Goal: Check status

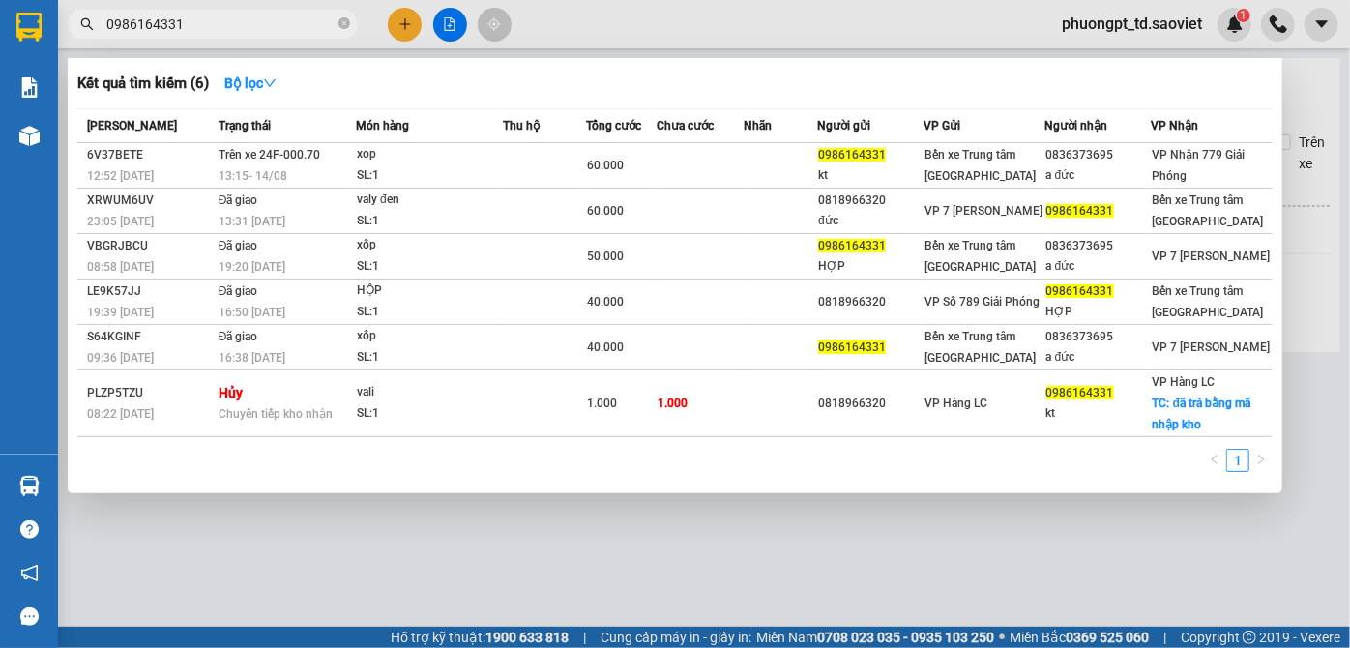
drag, startPoint x: 342, startPoint y: 22, endPoint x: 263, endPoint y: 4, distance: 81.4
click at [342, 21] on icon "close-circle" at bounding box center [344, 23] width 12 height 12
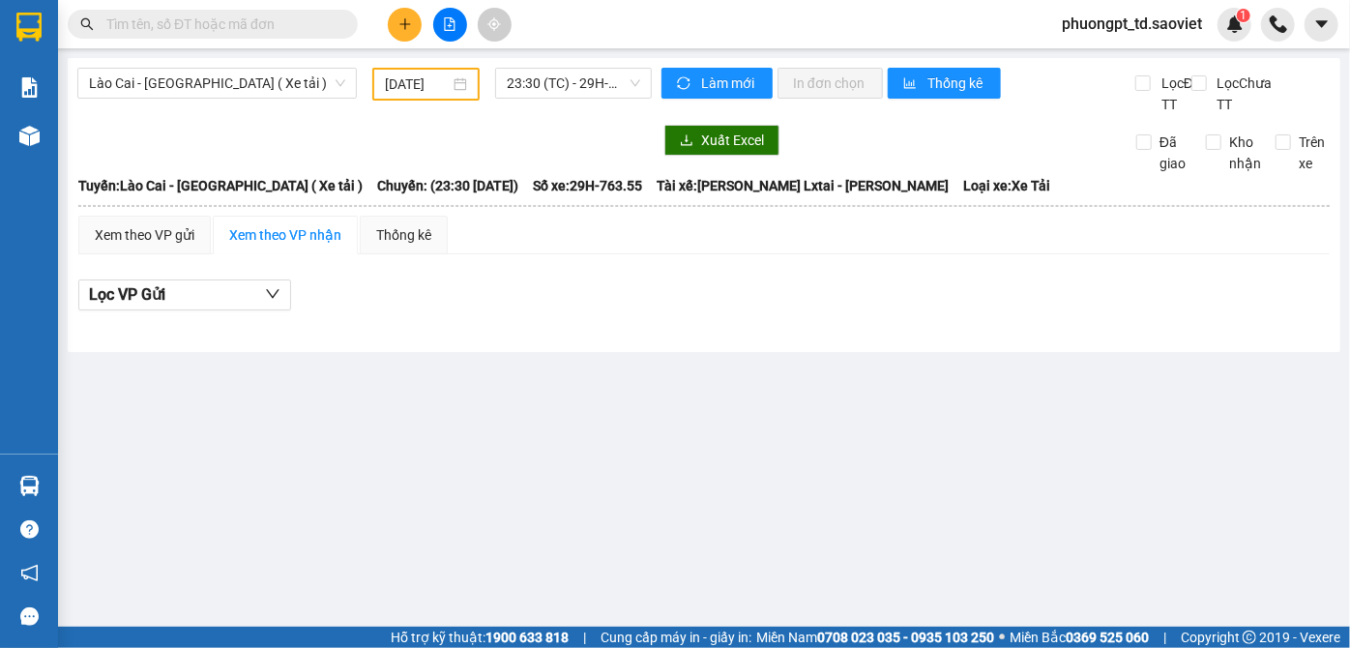
click at [149, 20] on input "text" at bounding box center [220, 24] width 228 height 21
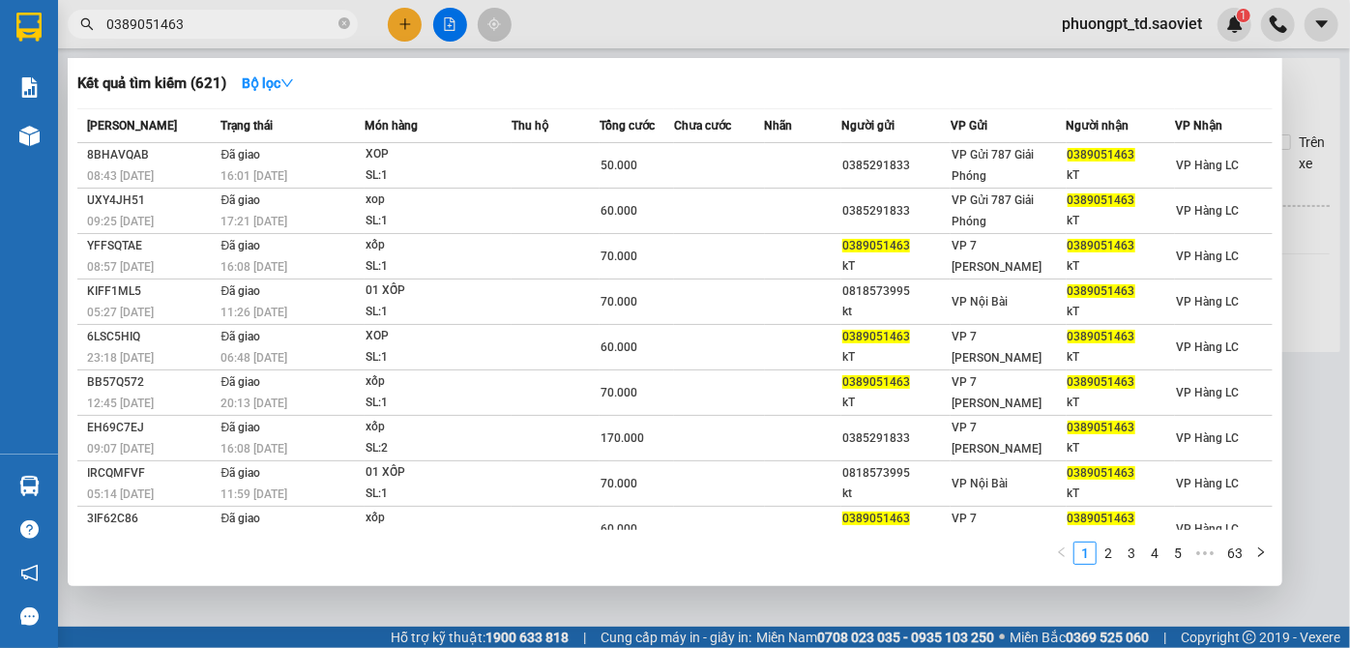
drag, startPoint x: 211, startPoint y: 14, endPoint x: 95, endPoint y: 25, distance: 116.6
click at [95, 25] on span "0389051463" at bounding box center [213, 24] width 290 height 29
paste input "766536696"
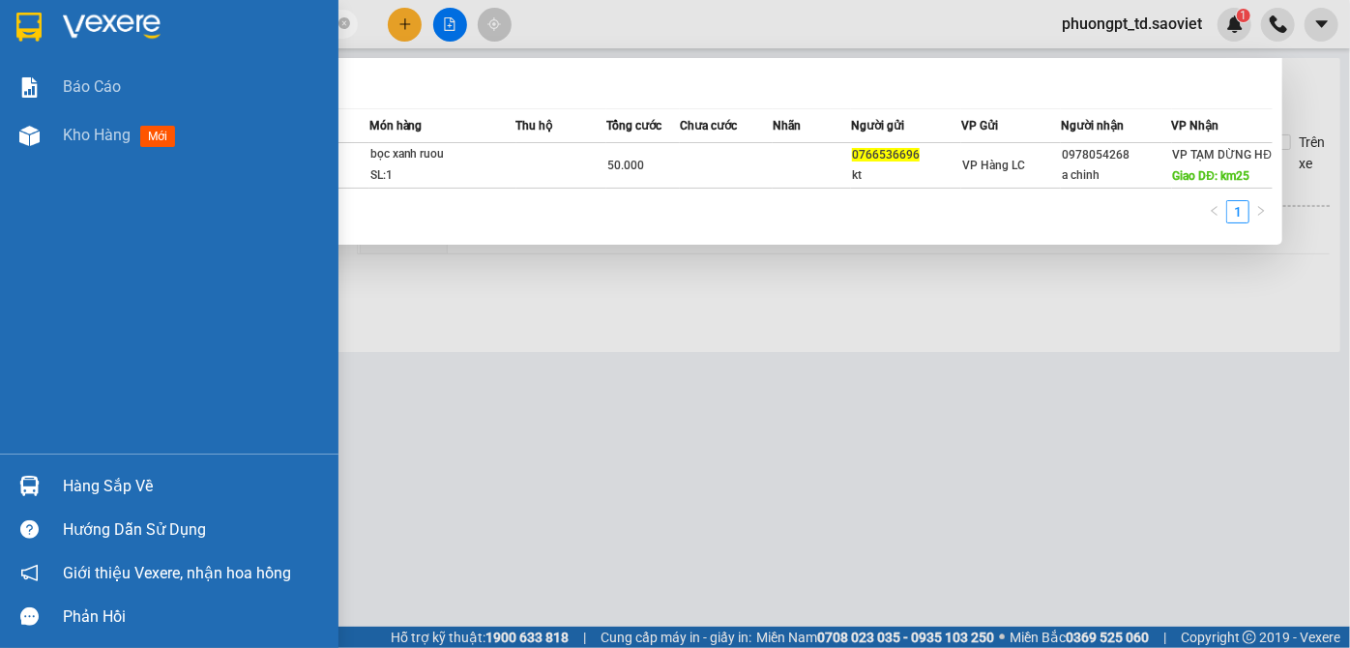
drag, startPoint x: 249, startPoint y: 29, endPoint x: 32, endPoint y: 41, distance: 216.9
click at [32, 41] on section "Kết quả tìm kiếm ( 1 ) Bộ lọc Mã ĐH Trạng thái Món hàng Thu hộ Tổng cước Chưa c…" at bounding box center [675, 324] width 1350 height 648
paste input "988736562"
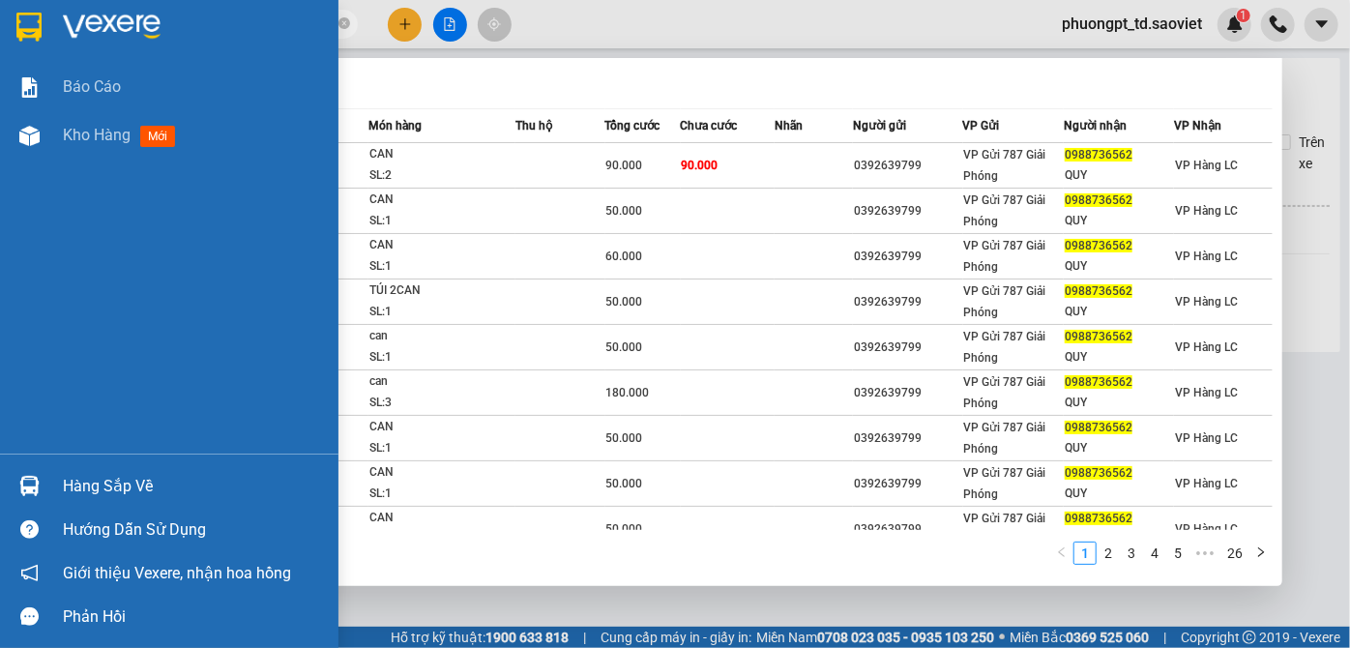
drag, startPoint x: 201, startPoint y: 17, endPoint x: 49, endPoint y: 31, distance: 152.4
click at [49, 31] on section "Kết quả tìm kiếm ( 255 ) Bộ lọc Mã ĐH Trạng thái Món hàng Thu hộ Tổng cước Chưa…" at bounding box center [675, 324] width 1350 height 648
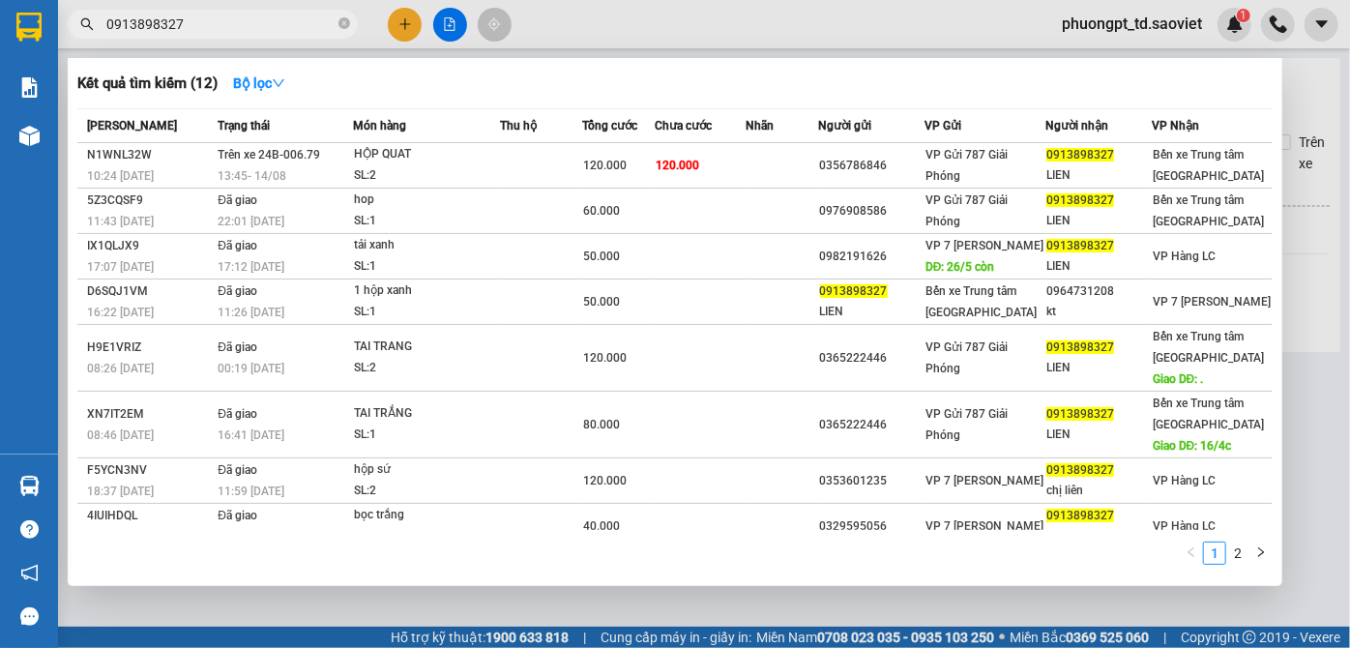
drag, startPoint x: 220, startPoint y: 24, endPoint x: 0, endPoint y: 23, distance: 220.5
click at [0, 23] on section "Kết quả tìm kiếm ( 12 ) Bộ lọc Mã ĐH Trạng thái Món hàng Thu hộ Tổng cước Chưa …" at bounding box center [675, 324] width 1350 height 648
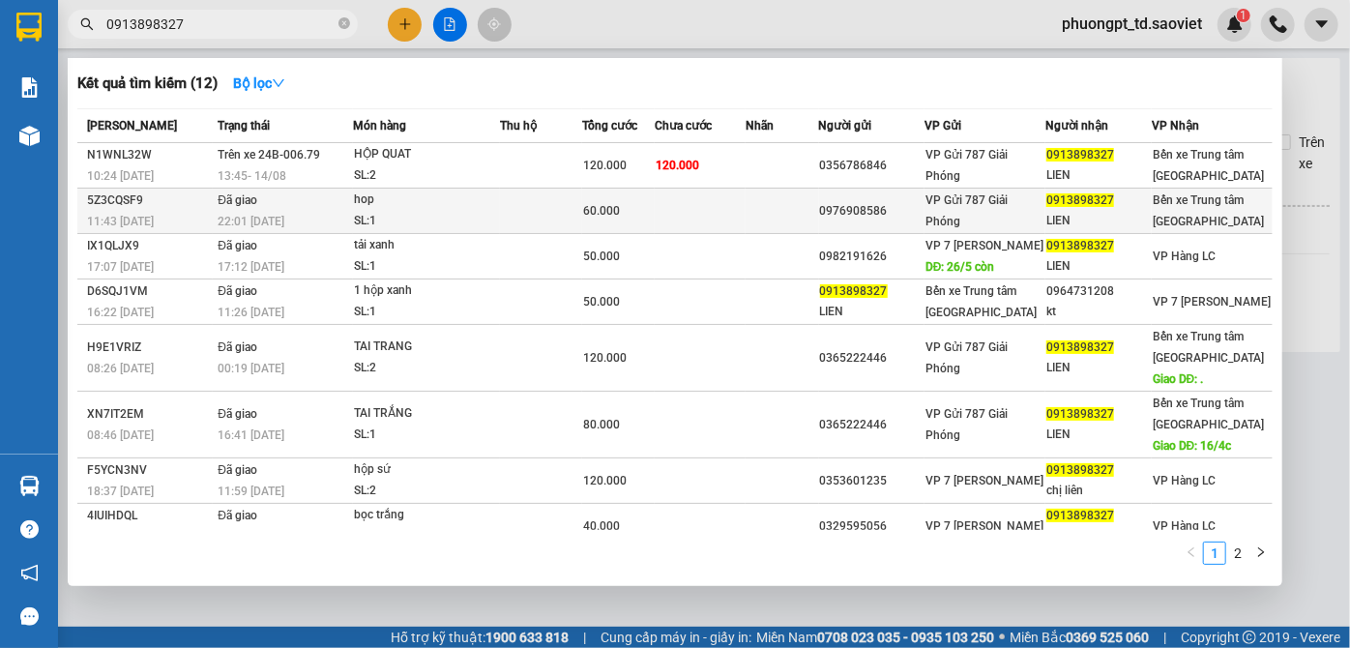
paste input "866024999"
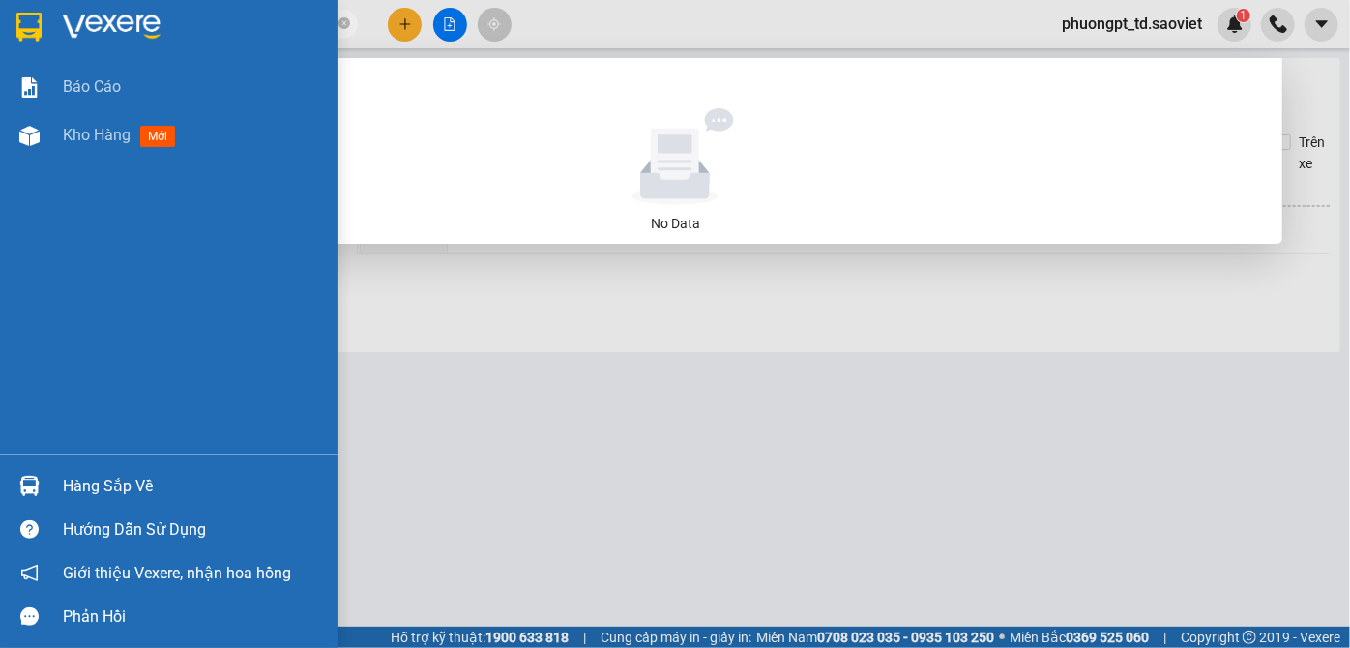
drag, startPoint x: 224, startPoint y: 27, endPoint x: 23, endPoint y: 31, distance: 201.2
click at [23, 31] on section "Kết quả tìm kiếm ( 0 ) Bộ lọc No Data 0866024999 phuongpt_td.saoviet 1 Báo cáo …" at bounding box center [675, 324] width 1350 height 648
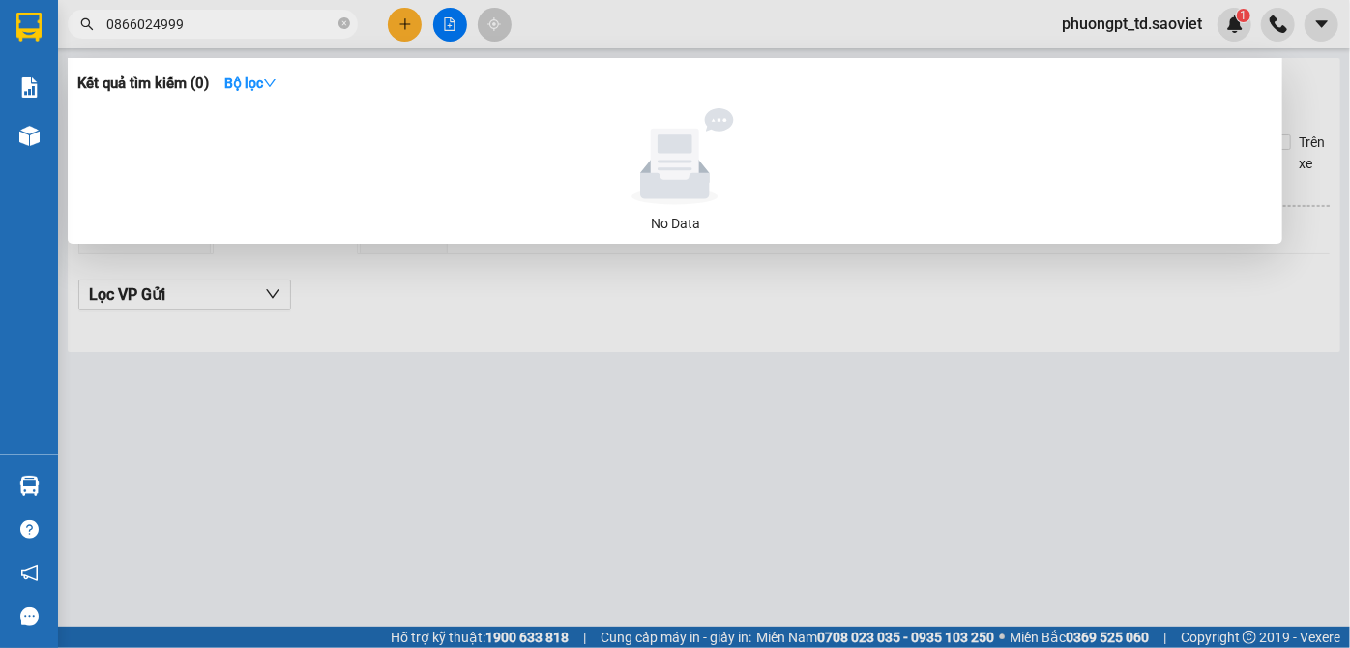
click at [105, 18] on span "0866024999" at bounding box center [213, 24] width 290 height 29
click at [109, 21] on input "0866024999" at bounding box center [220, 24] width 228 height 21
click at [198, 18] on input "0866024999" at bounding box center [220, 24] width 228 height 21
click at [350, 31] on span "086602499" at bounding box center [213, 24] width 290 height 29
type input "086602499"
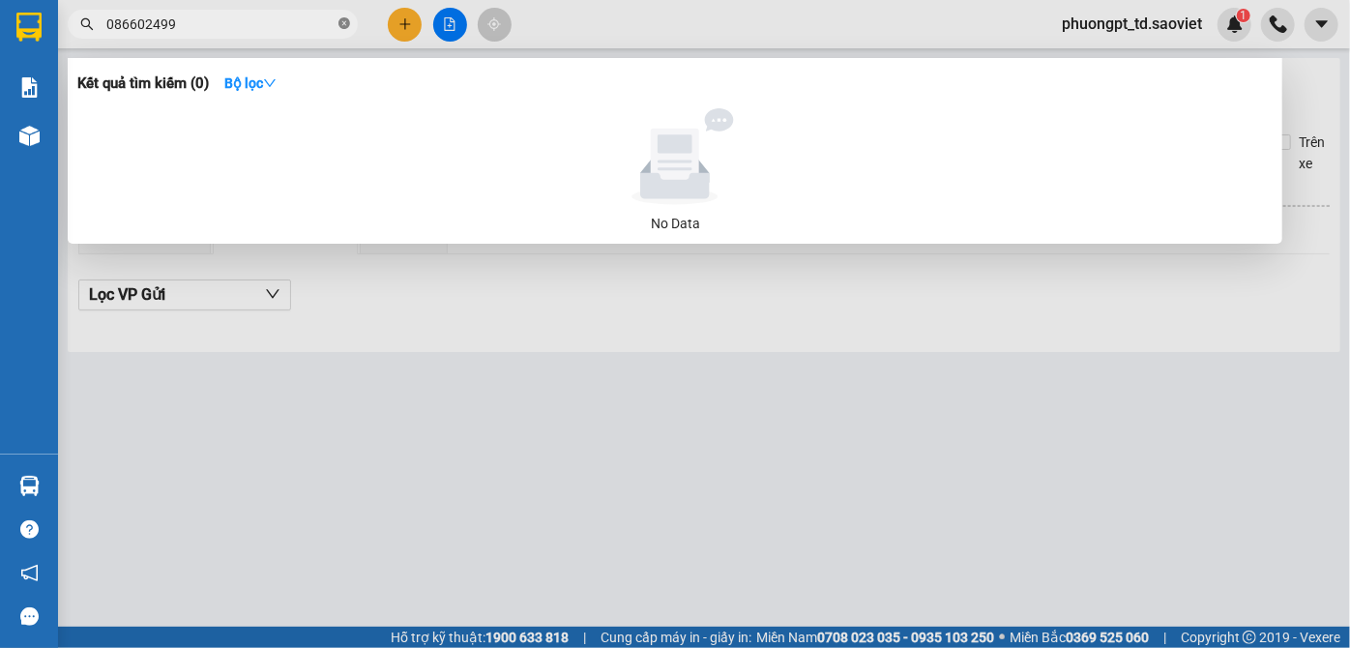
click at [344, 25] on icon "close-circle" at bounding box center [344, 23] width 12 height 12
